Goal: Task Accomplishment & Management: Use online tool/utility

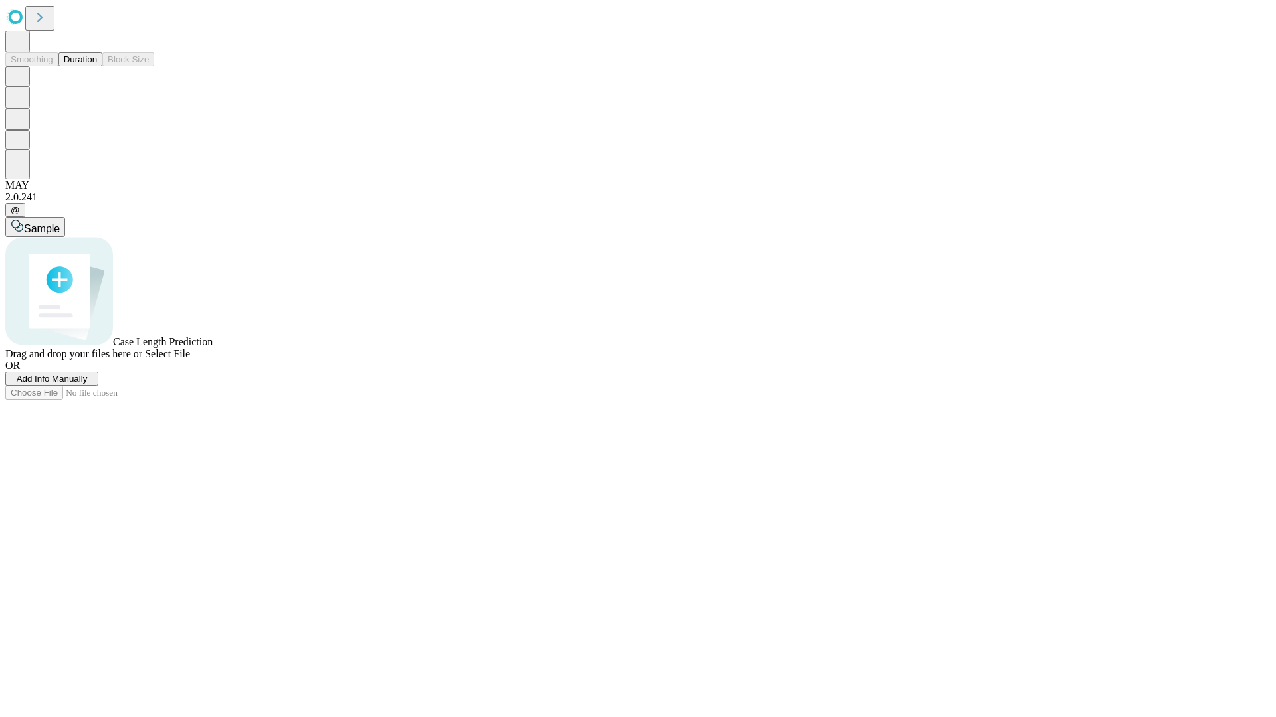
click at [97, 66] on button "Duration" at bounding box center [80, 59] width 44 height 14
click at [88, 384] on span "Add Info Manually" at bounding box center [52, 379] width 71 height 10
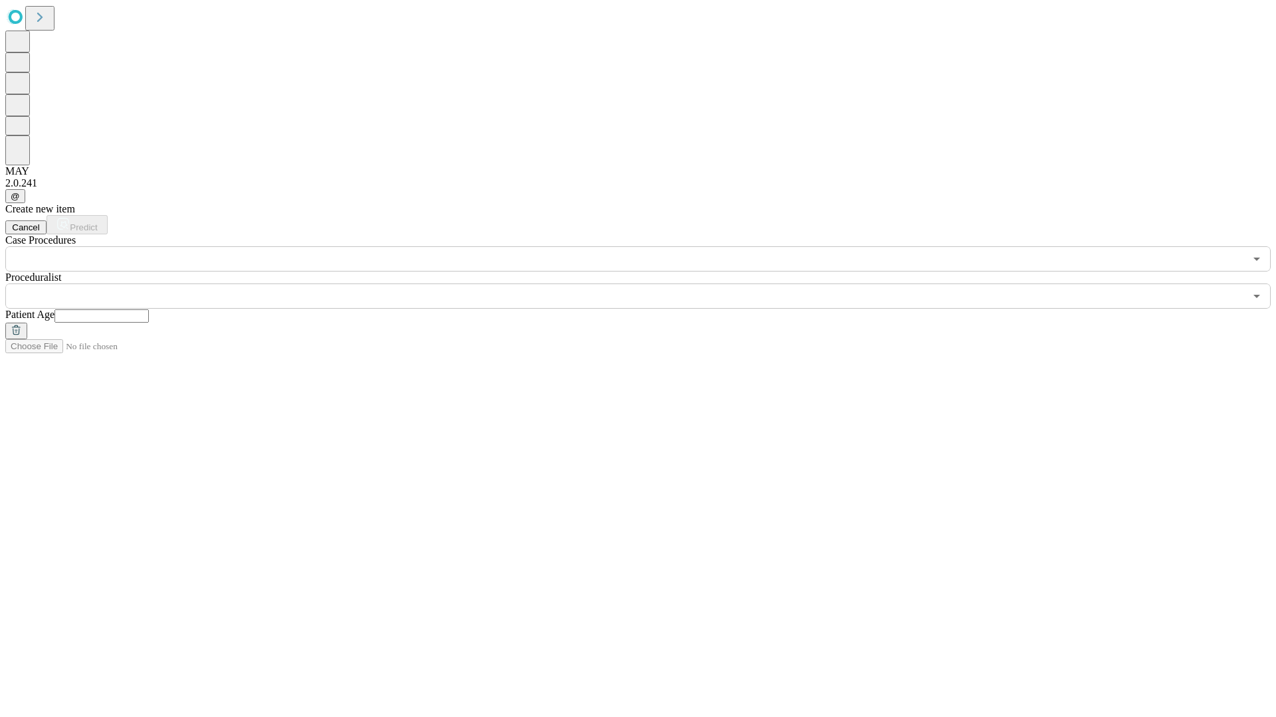
click at [149, 310] on input "text" at bounding box center [101, 316] width 94 height 13
type input "**"
click at [647, 284] on input "text" at bounding box center [624, 296] width 1239 height 25
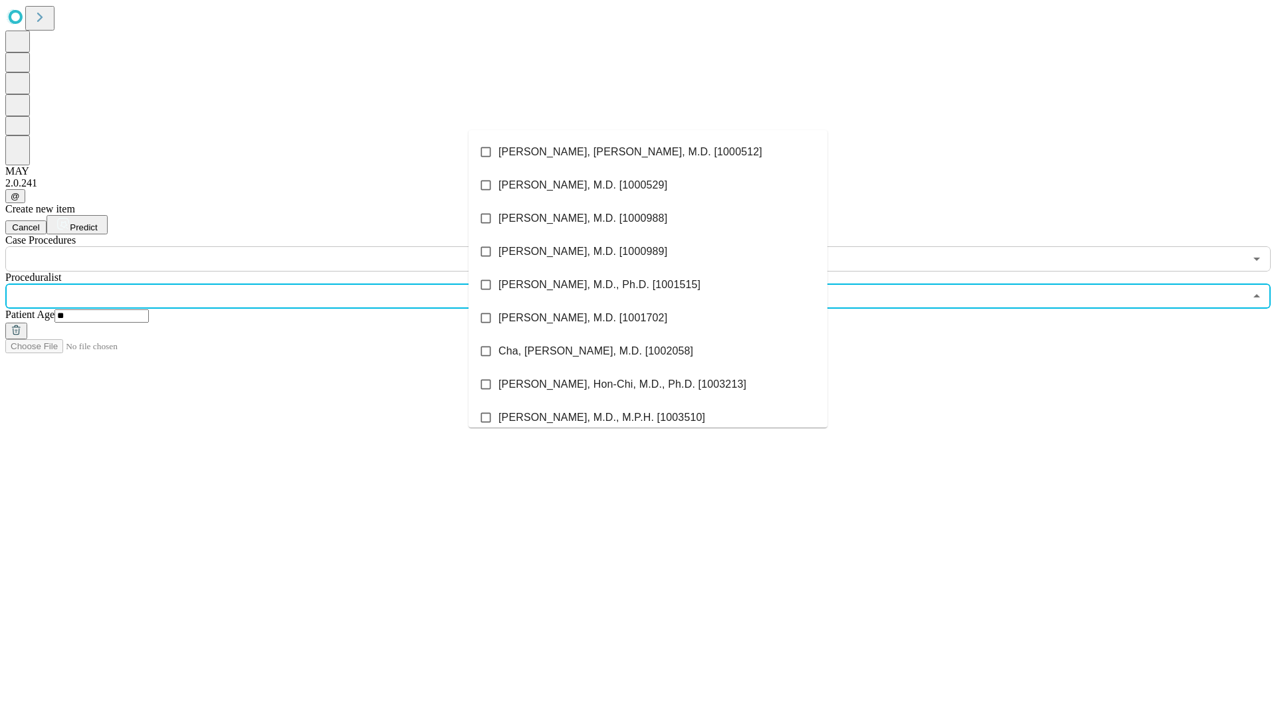
click at [648, 152] on li "[PERSON_NAME], [PERSON_NAME], M.D. [1000512]" at bounding box center [647, 152] width 359 height 33
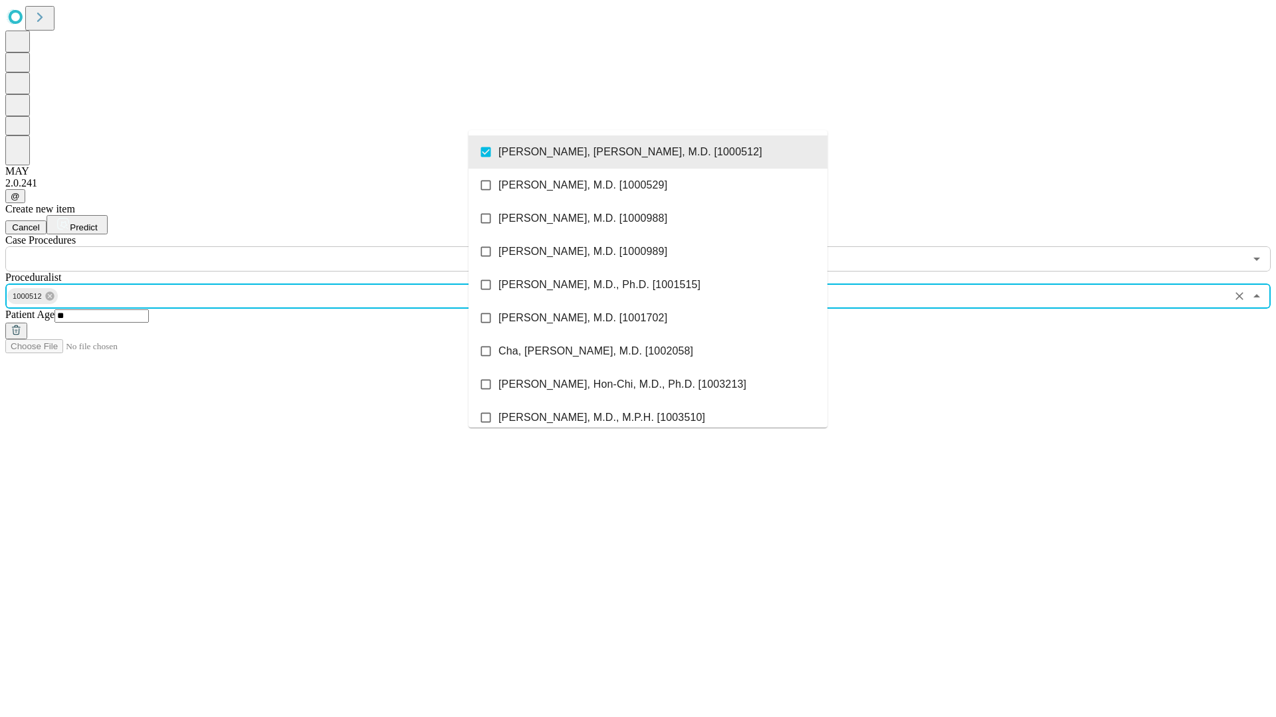
click at [279, 246] on input "text" at bounding box center [624, 258] width 1239 height 25
